Goal: Task Accomplishment & Management: Manage account settings

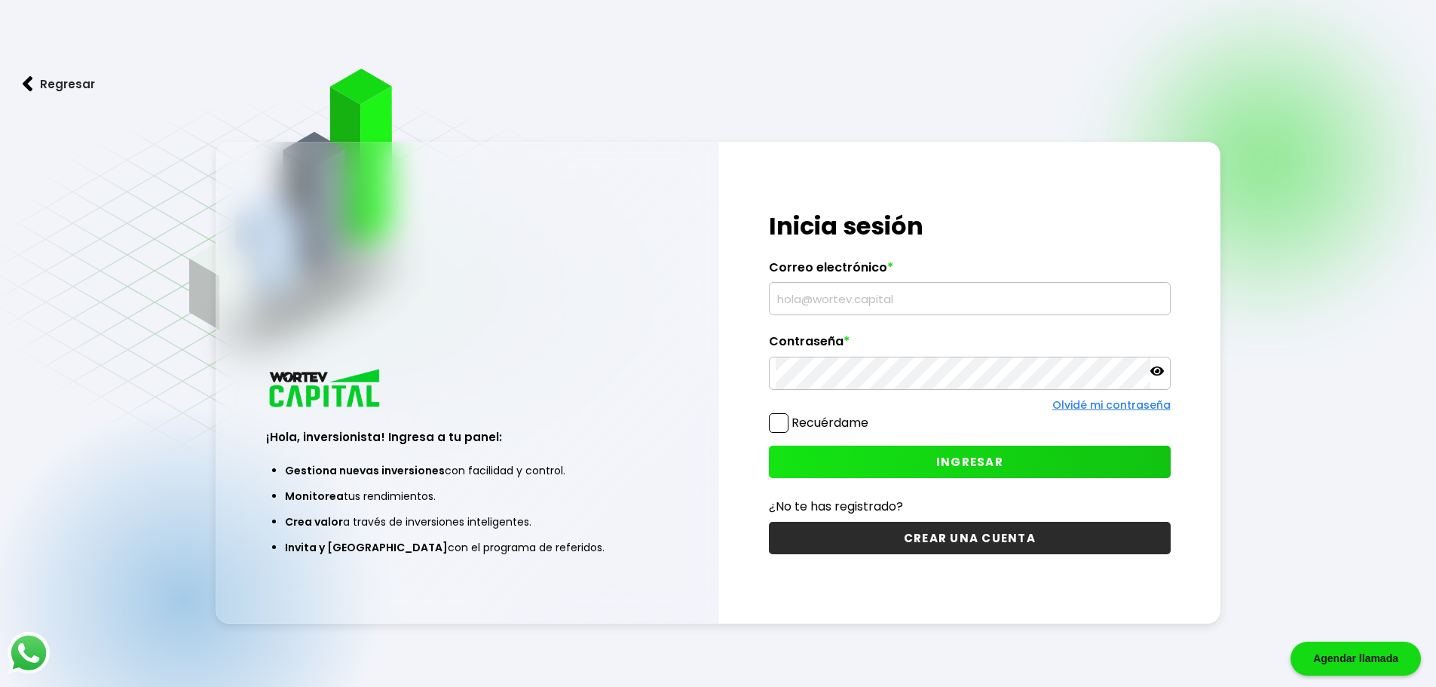
click at [862, 301] on input "text" at bounding box center [969, 299] width 388 height 32
click at [886, 472] on button "INGRESAR" at bounding box center [970, 461] width 402 height 32
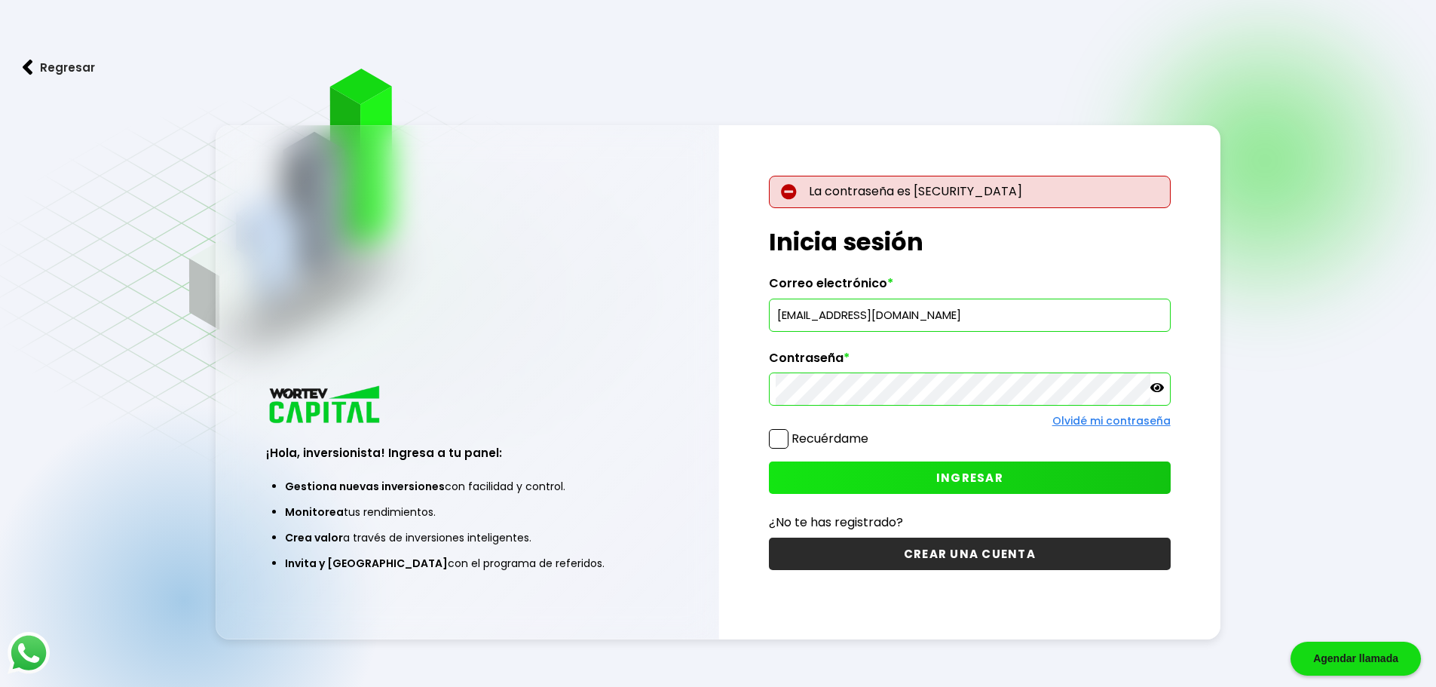
click at [1153, 399] on div at bounding box center [970, 388] width 402 height 33
click at [1153, 393] on icon at bounding box center [1157, 388] width 14 height 14
drag, startPoint x: 1014, startPoint y: 310, endPoint x: 704, endPoint y: 314, distance: 309.8
click at [704, 314] on div "¡Hola, inversionista! Ingresa a tu panel: Gestiona nuevas inversiones con facil…" at bounding box center [718, 382] width 1005 height 514
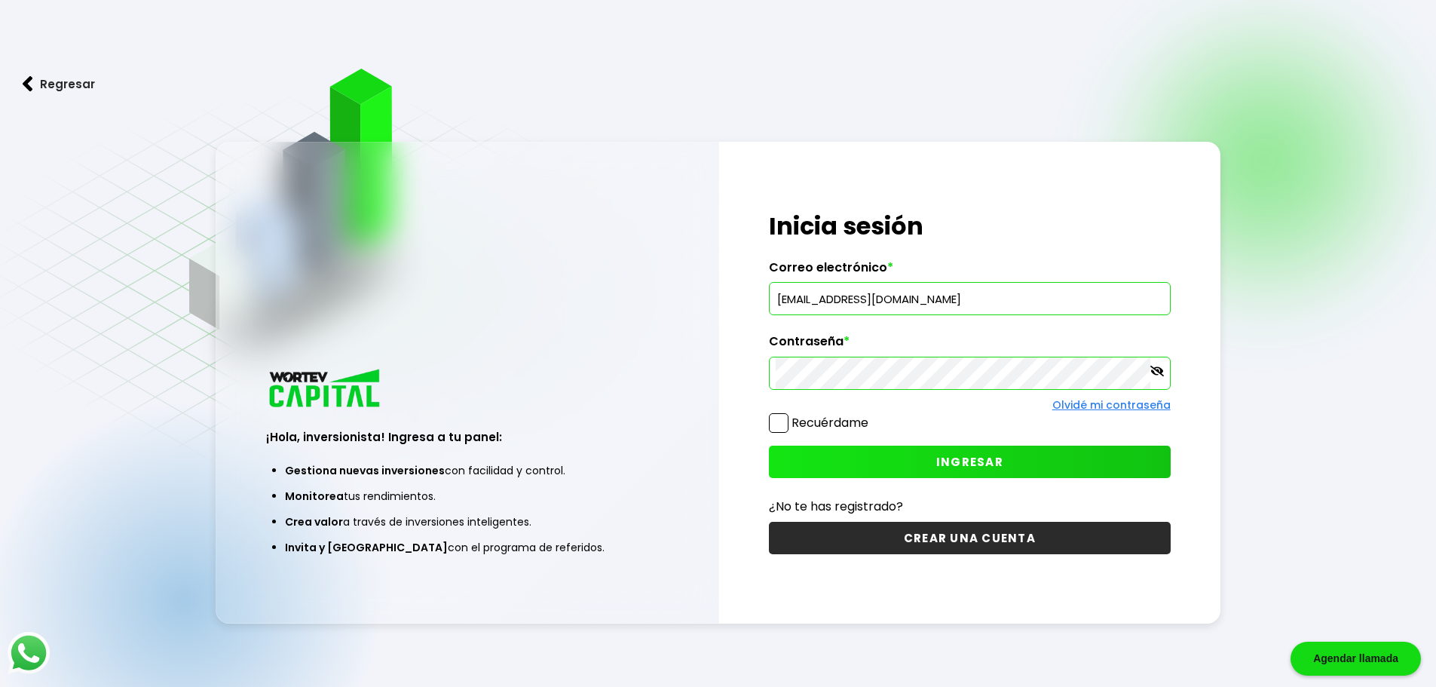
type input "[EMAIL_ADDRESS][DOMAIN_NAME]"
click at [931, 464] on button "INGRESAR" at bounding box center [970, 461] width 402 height 32
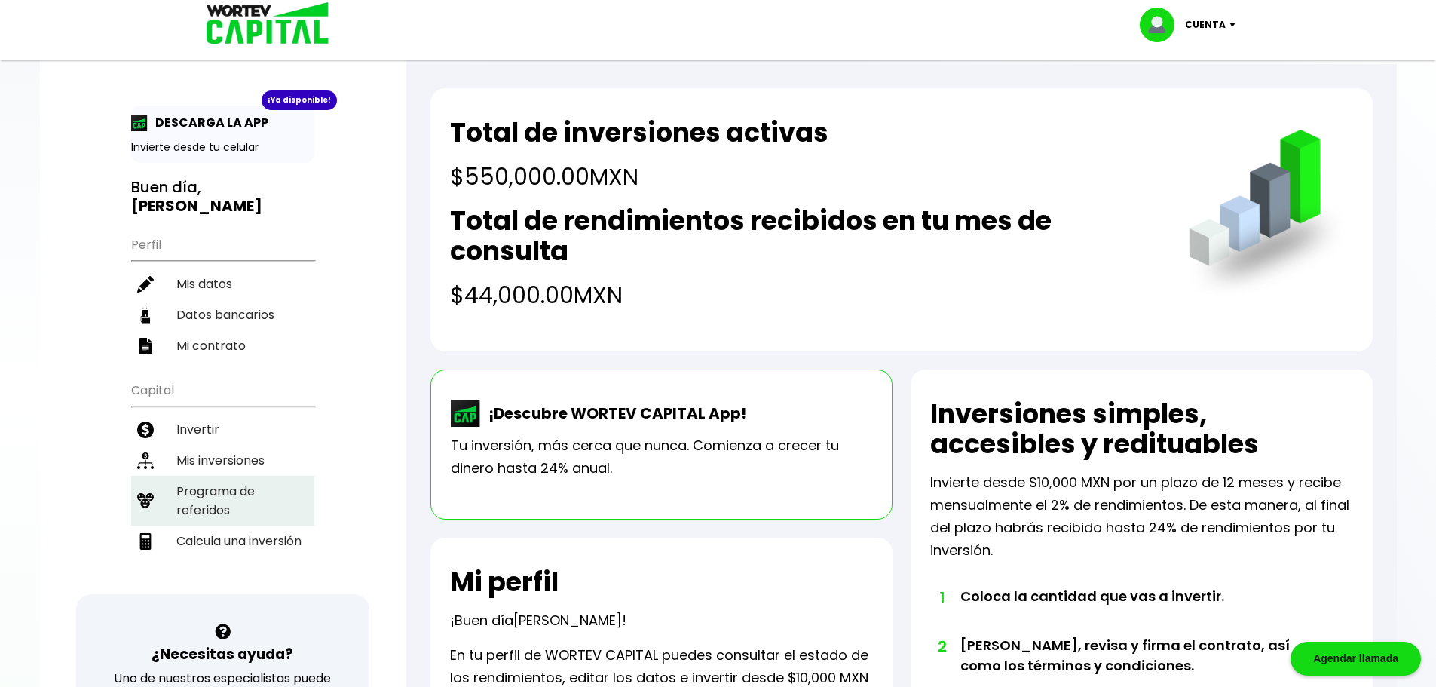
click at [222, 507] on li "Programa de referidos" at bounding box center [222, 501] width 183 height 50
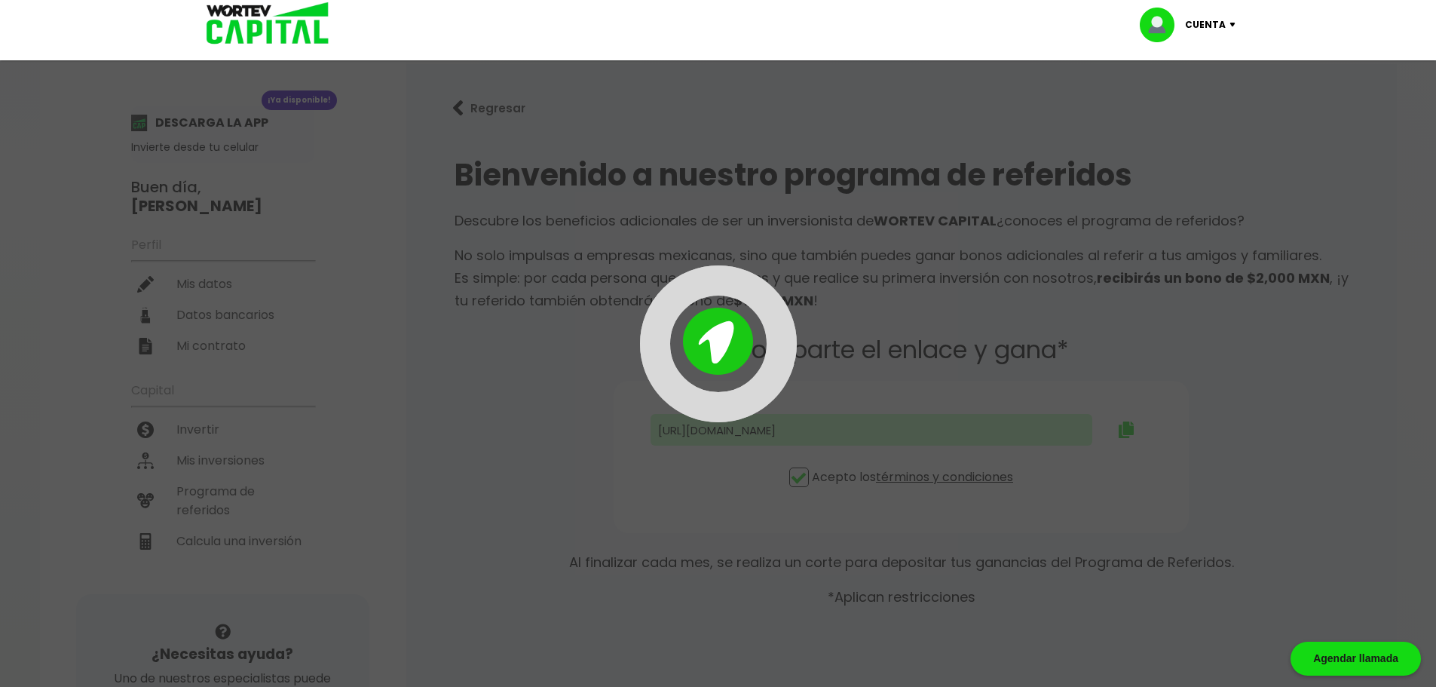
type input "[URL][DOMAIN_NAME]"
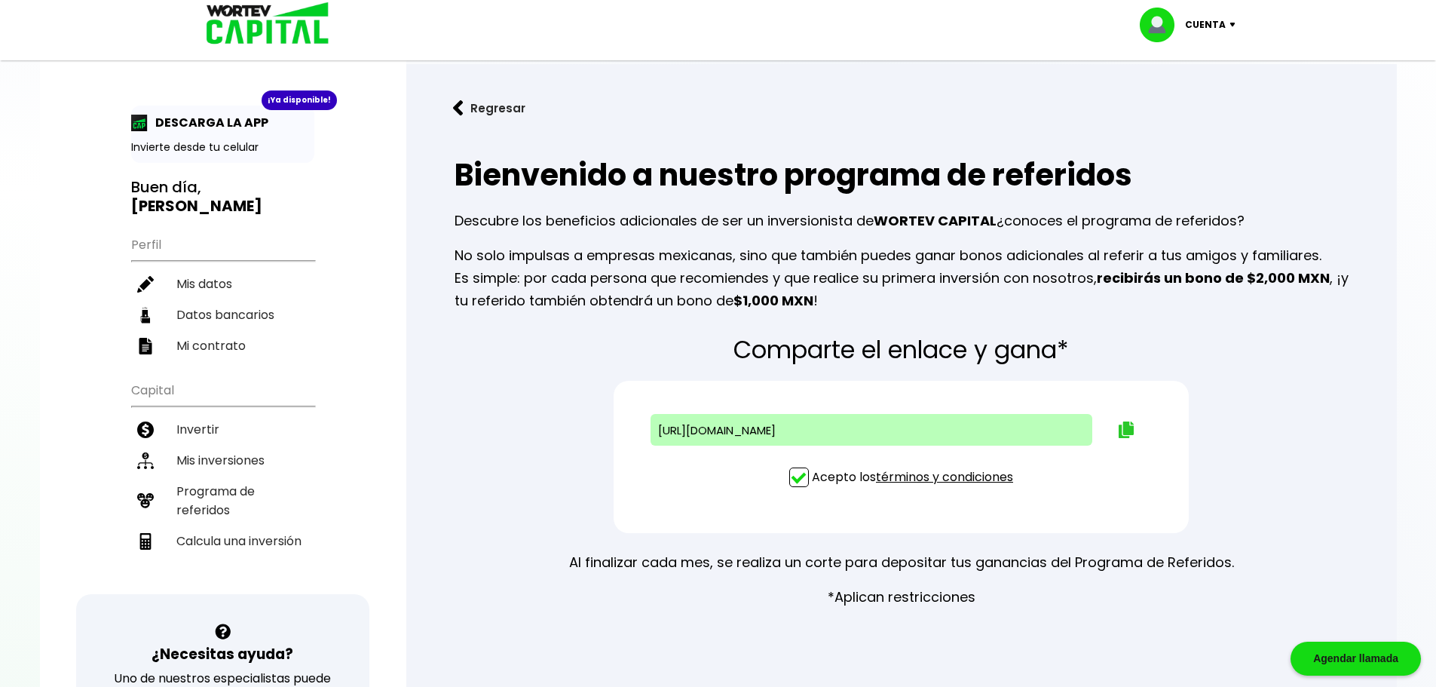
click at [1133, 433] on img at bounding box center [1125, 429] width 15 height 17
